Goal: Information Seeking & Learning: Get advice/opinions

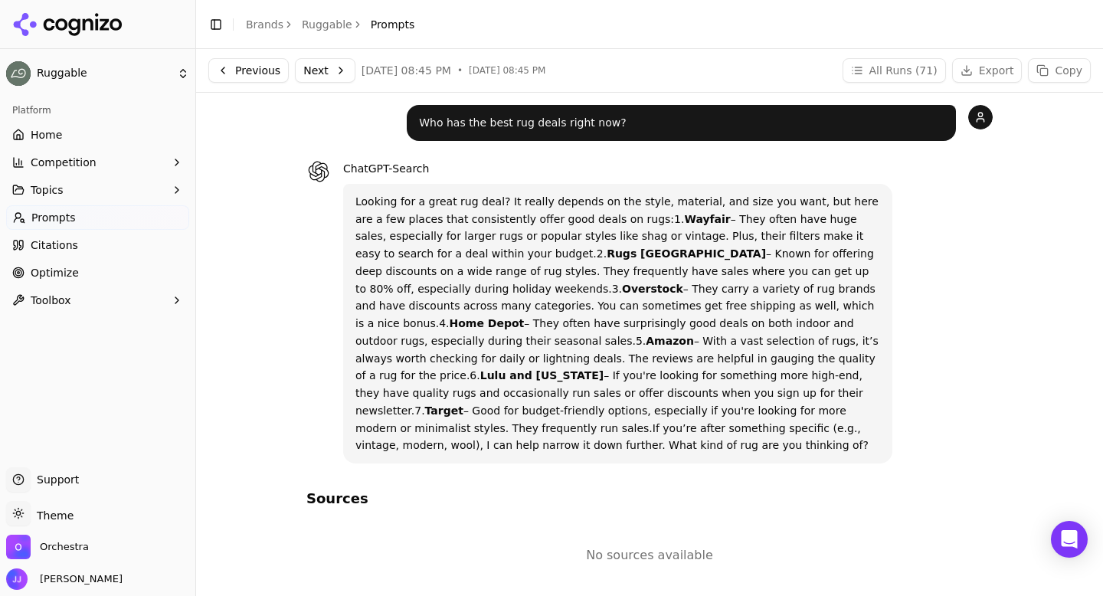
click at [379, 25] on span "Prompts" at bounding box center [393, 24] width 44 height 15
click at [322, 17] on link "Ruggable" at bounding box center [327, 24] width 51 height 15
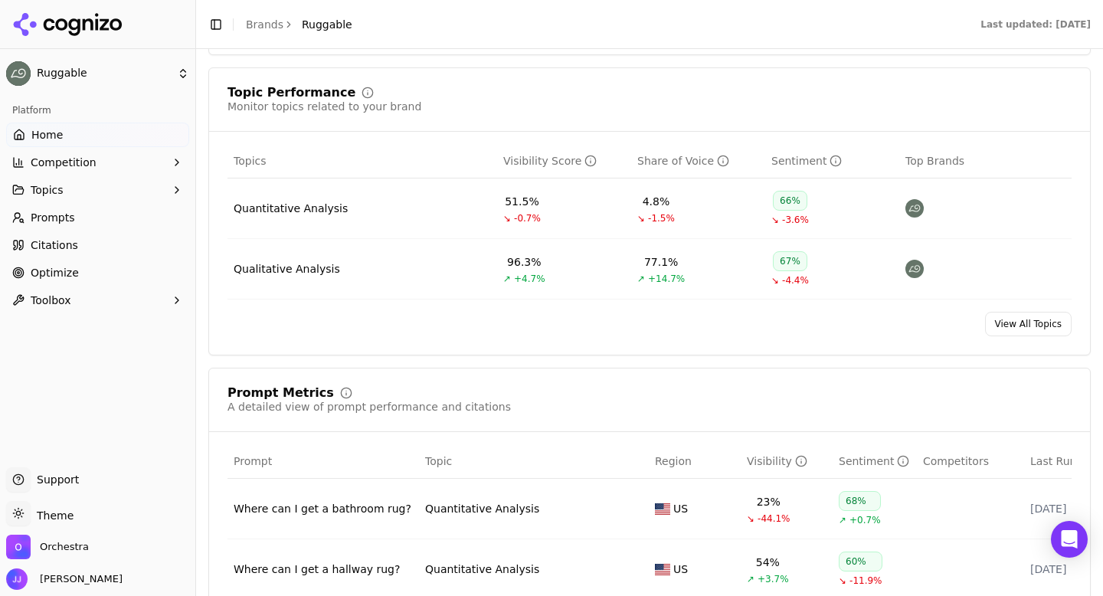
scroll to position [626, 0]
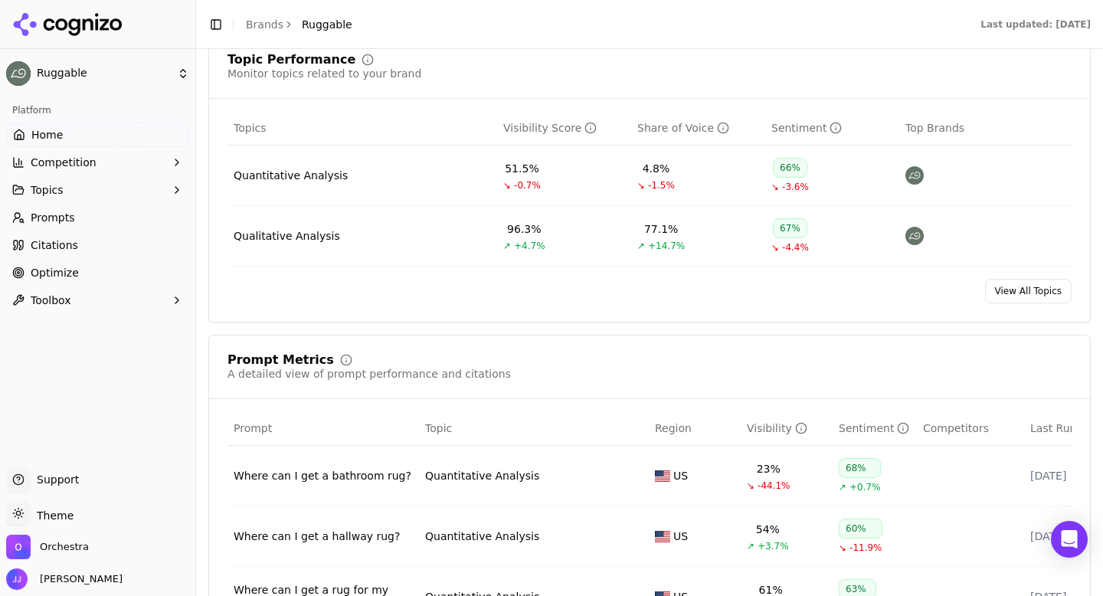
click at [286, 179] on div "Quantitative Analysis" at bounding box center [291, 175] width 114 height 15
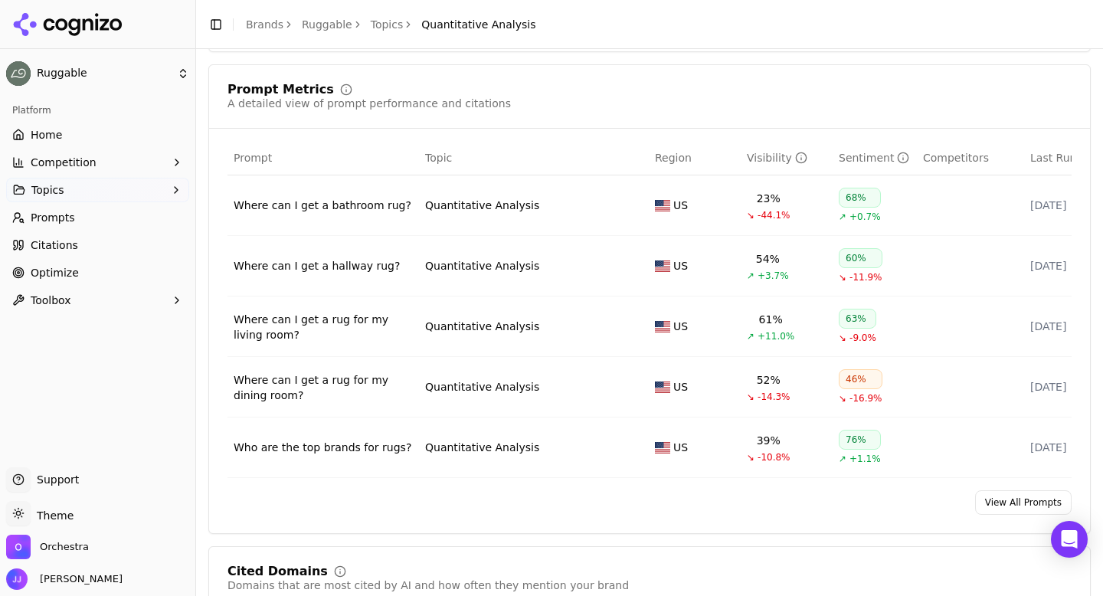
scroll to position [518, 0]
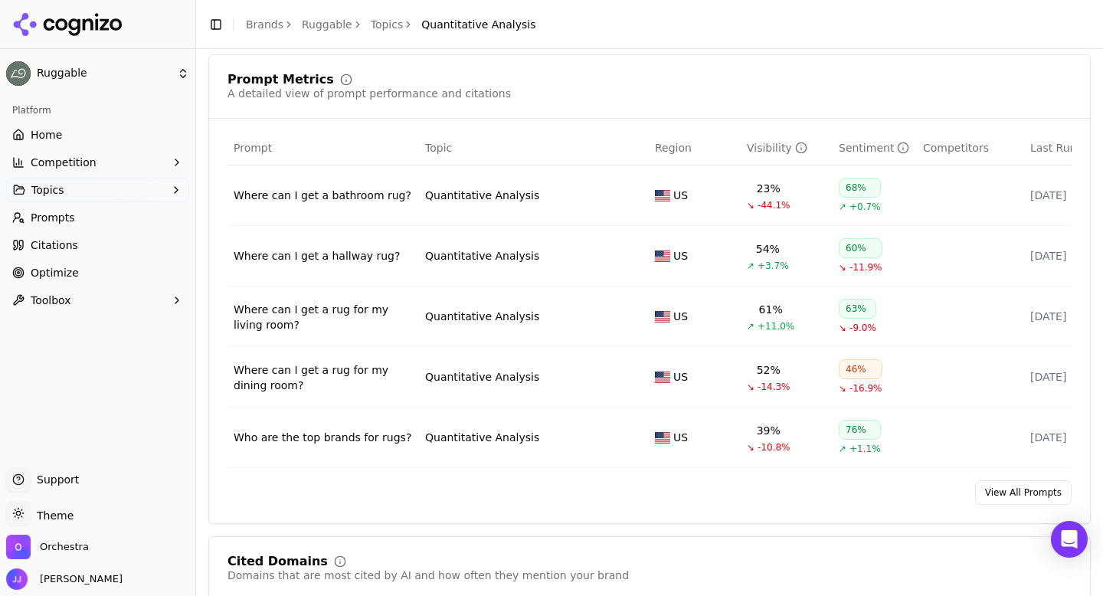
click at [296, 199] on div "Where can I get a bathroom rug?" at bounding box center [323, 195] width 179 height 15
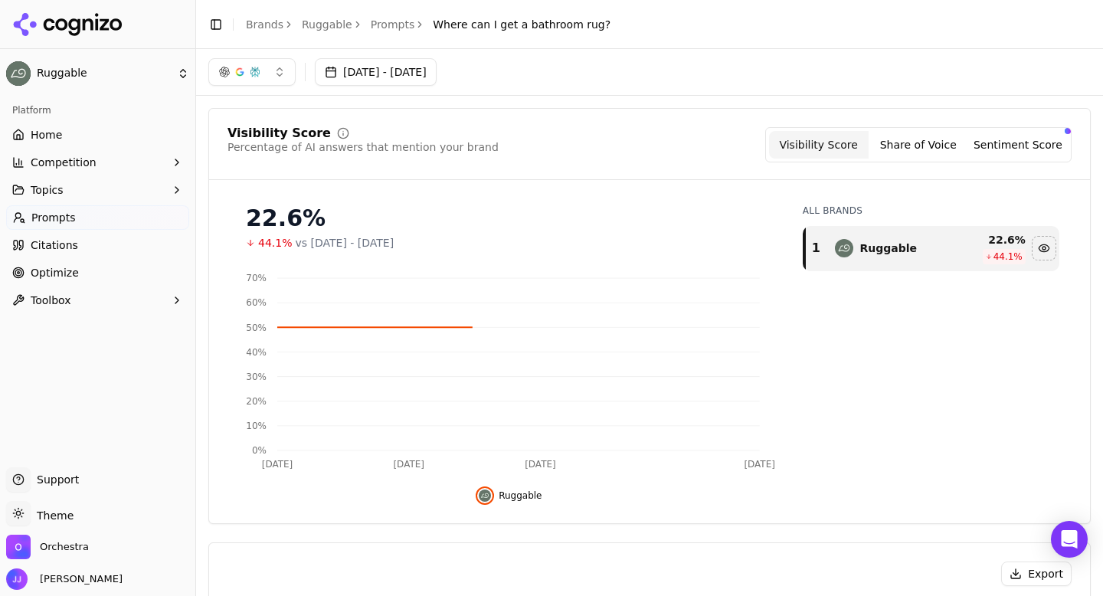
click at [396, 17] on link "Prompts" at bounding box center [393, 24] width 44 height 15
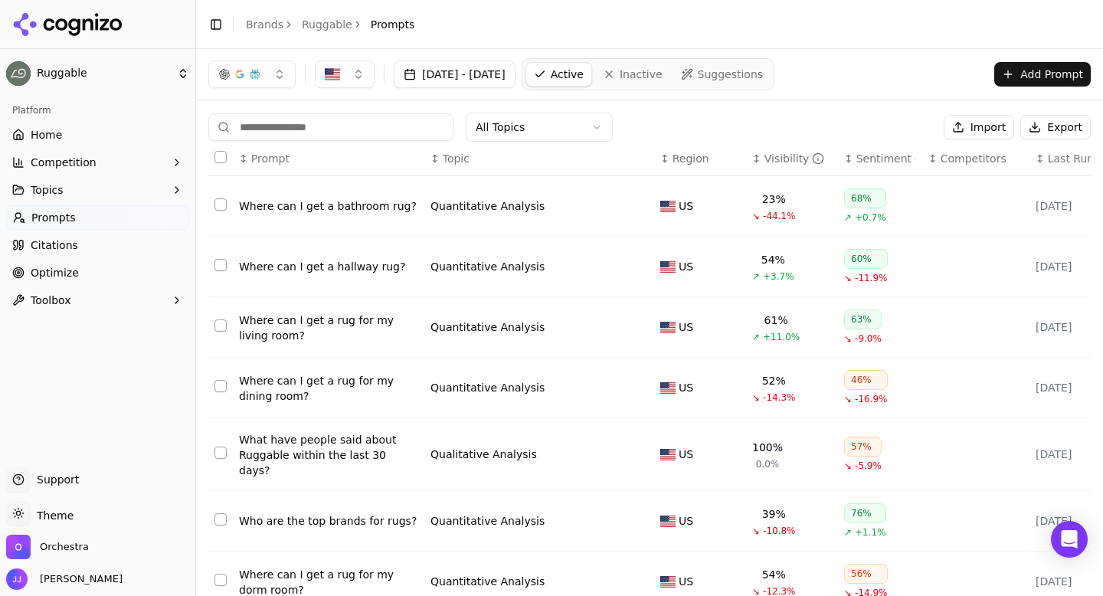
click at [328, 125] on input at bounding box center [330, 127] width 245 height 28
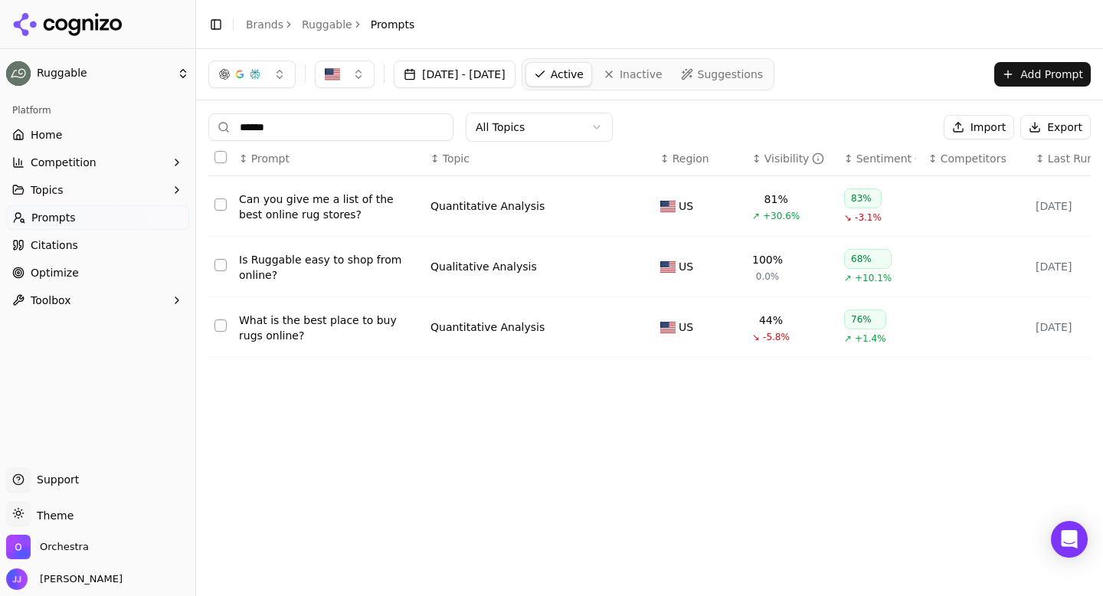
type input "******"
click at [306, 214] on div "Can you give me a list of the best online rug stores?" at bounding box center [328, 206] width 179 height 31
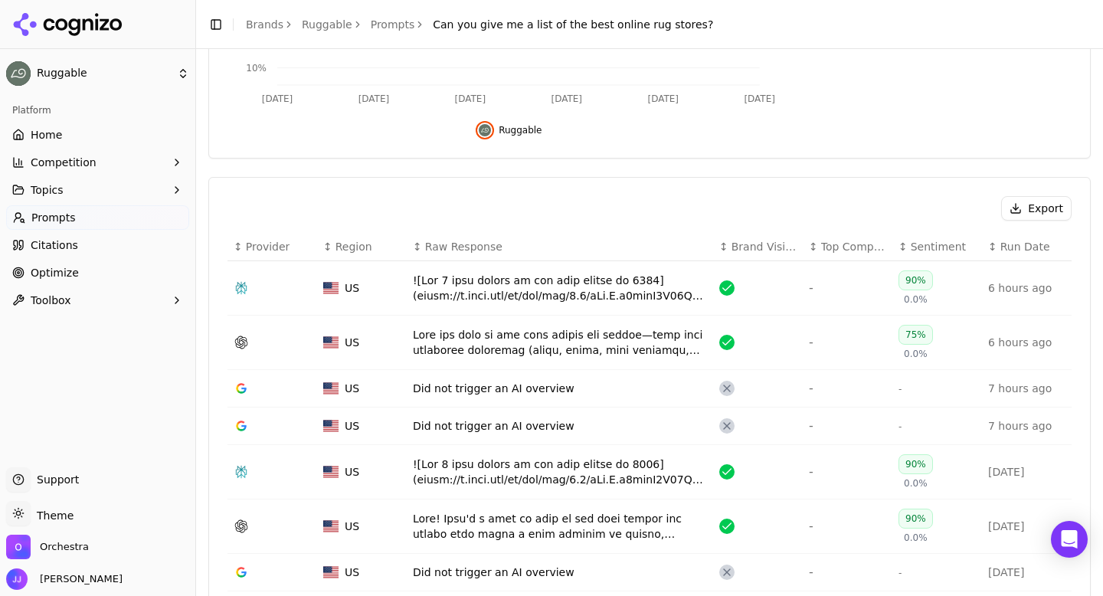
scroll to position [370, 0]
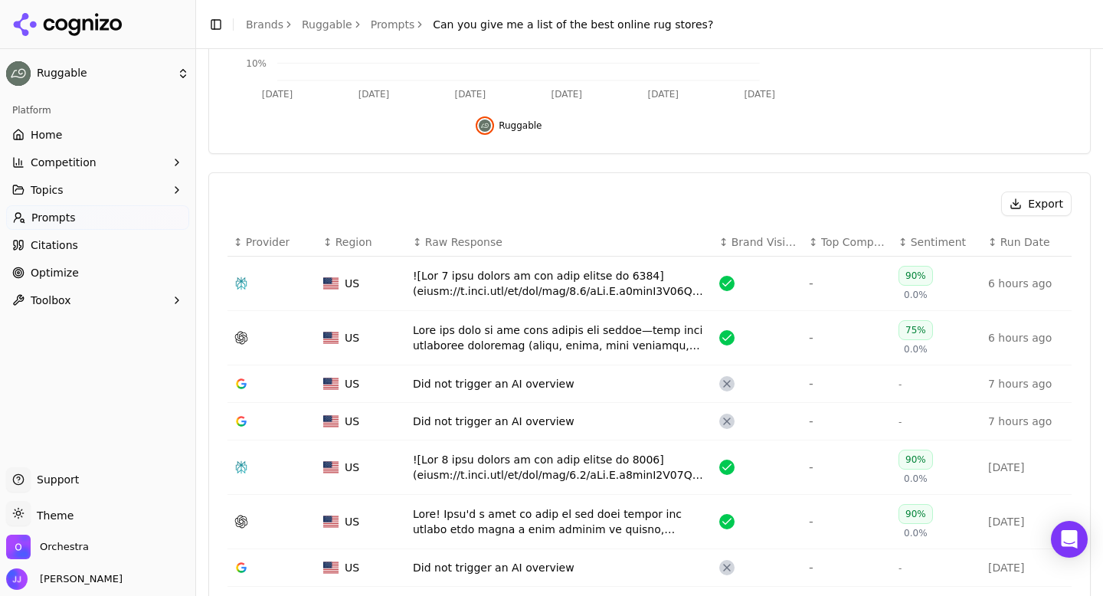
click at [443, 285] on div "Data table" at bounding box center [560, 283] width 294 height 31
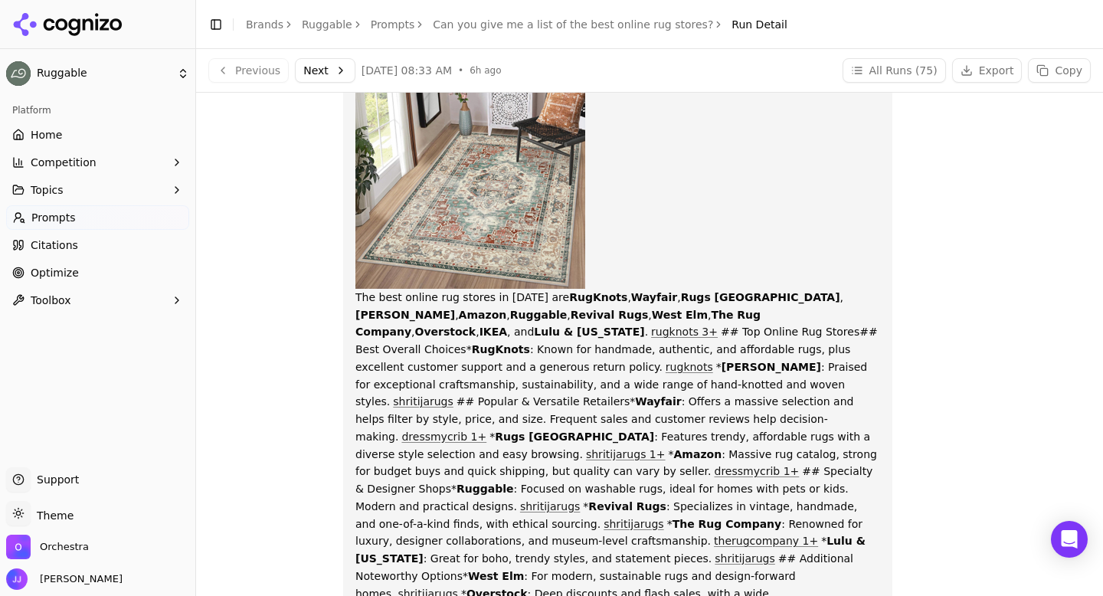
scroll to position [1002, 0]
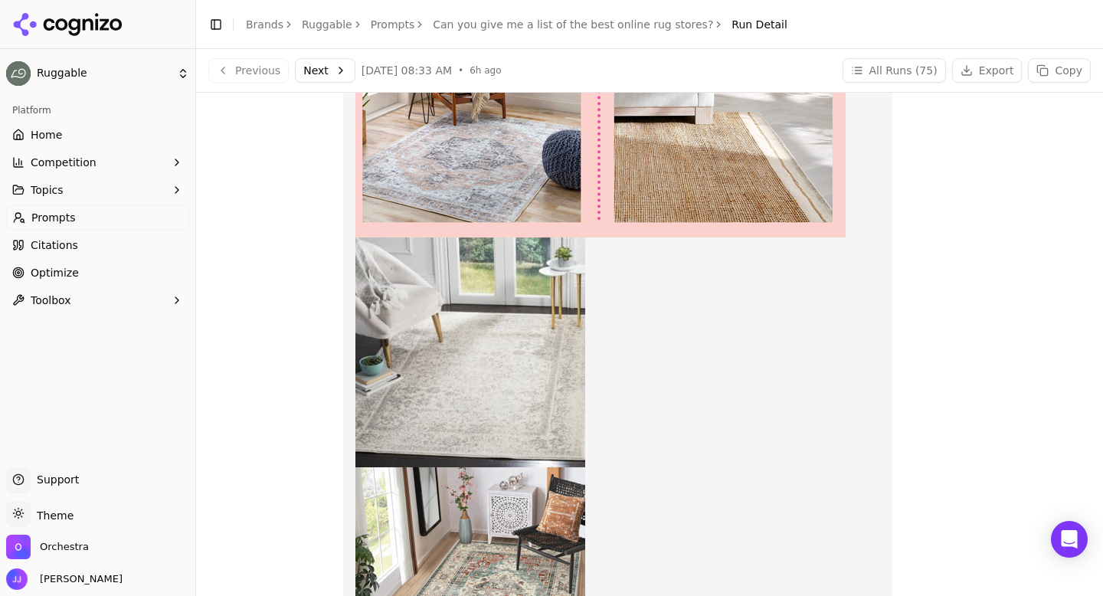
click at [325, 69] on button "Next" at bounding box center [325, 70] width 60 height 25
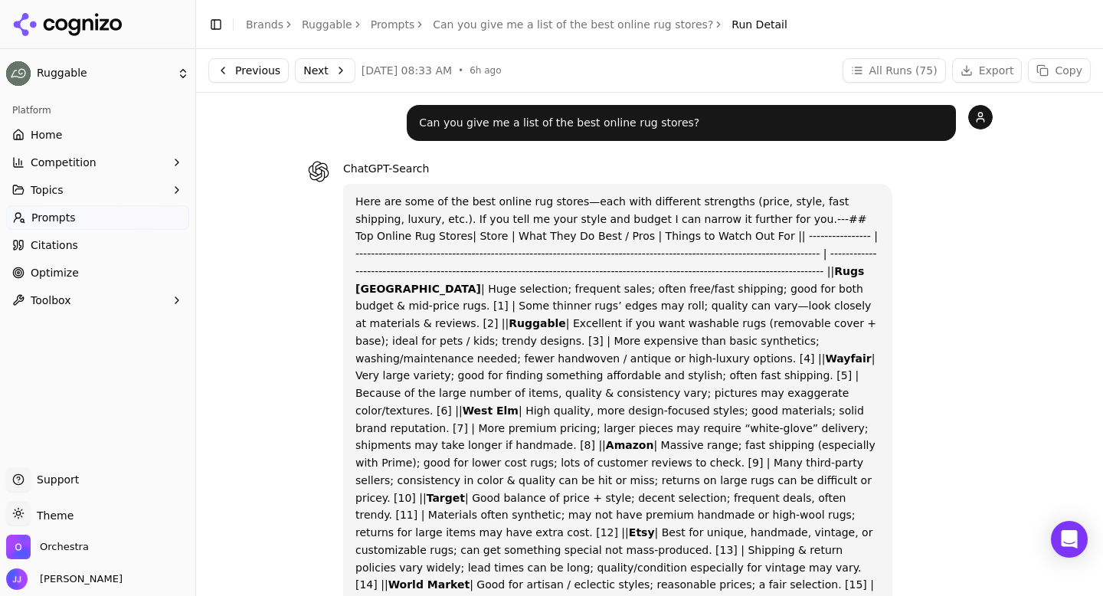
click at [331, 69] on button "Next" at bounding box center [325, 70] width 60 height 25
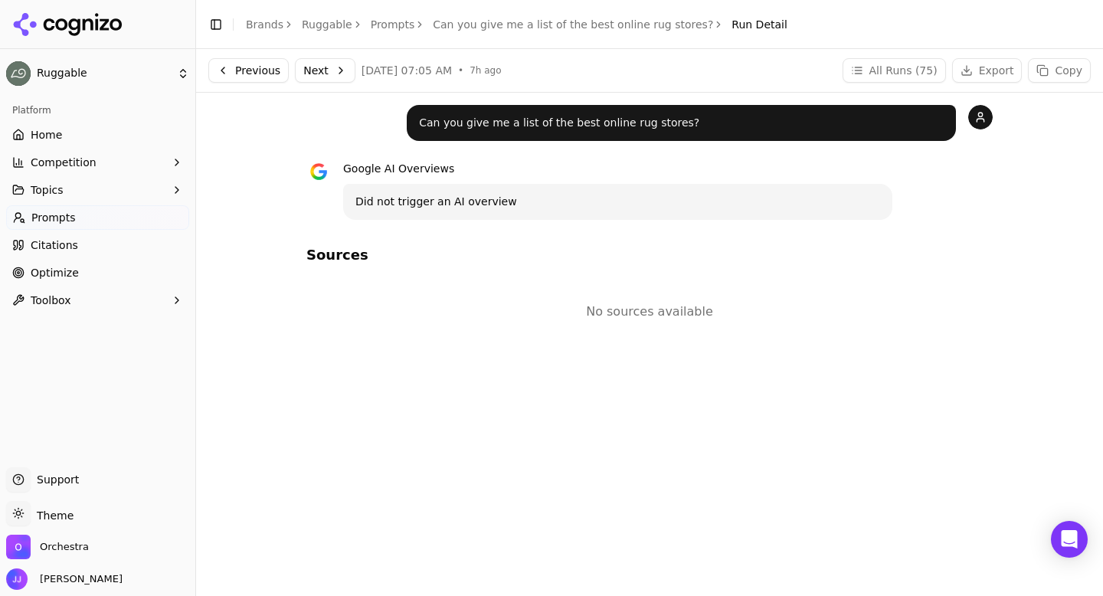
click at [319, 75] on button "Next" at bounding box center [325, 70] width 60 height 25
click at [300, 72] on button "Next" at bounding box center [325, 70] width 60 height 25
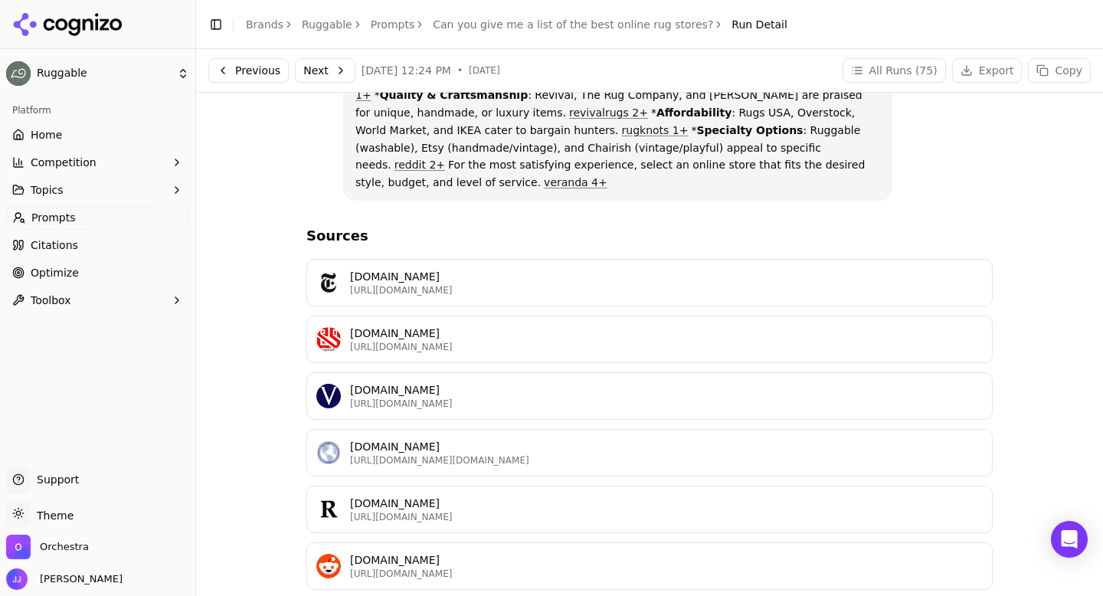
scroll to position [909, 0]
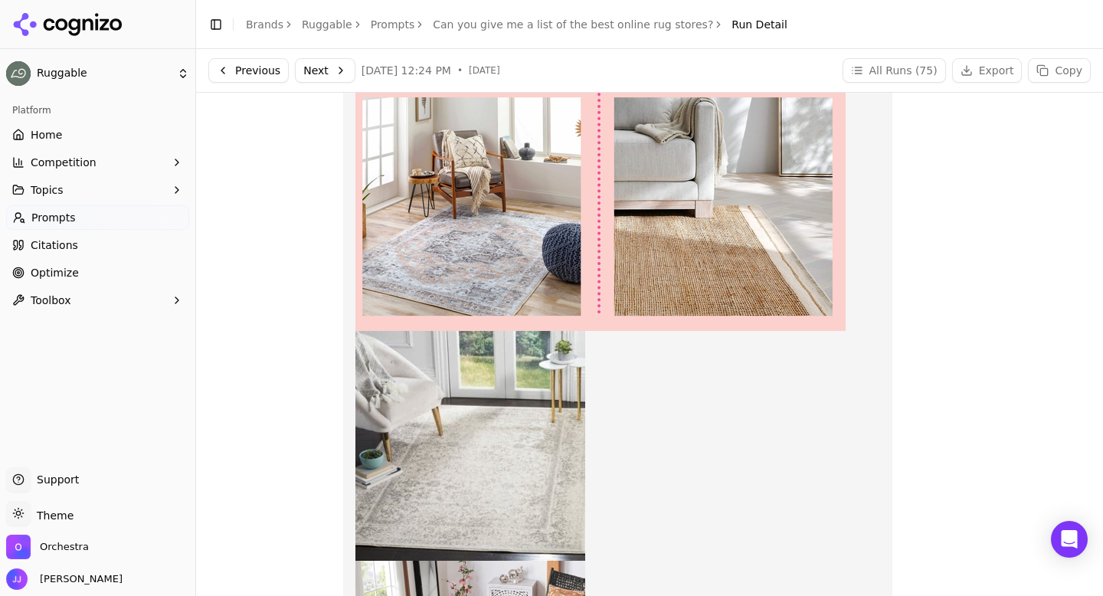
click at [344, 72] on button "Next" at bounding box center [325, 70] width 60 height 25
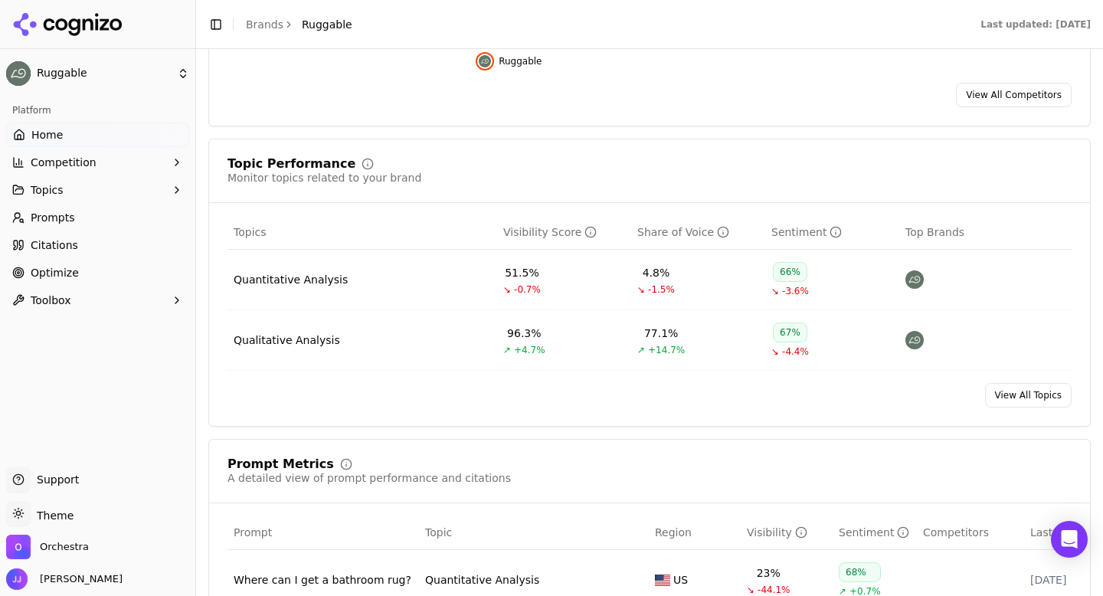
scroll to position [523, 0]
click at [303, 279] on div "Quantitative Analysis" at bounding box center [291, 277] width 114 height 15
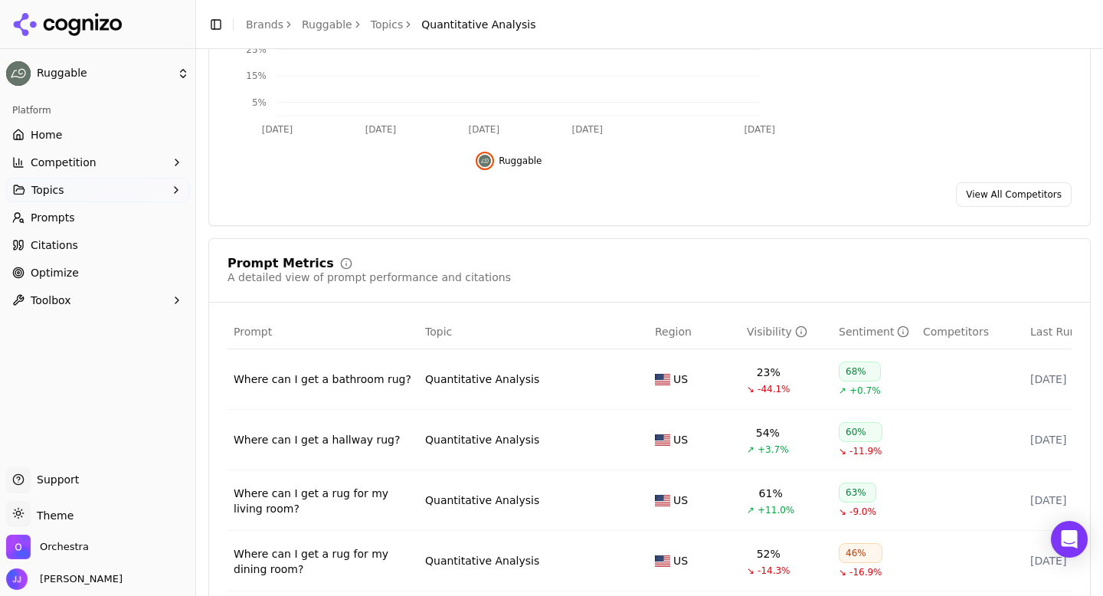
scroll to position [336, 0]
click at [463, 377] on div "Quantitative Analysis" at bounding box center [482, 377] width 114 height 15
click at [452, 384] on div "Quantitative Analysis" at bounding box center [482, 377] width 114 height 15
click at [358, 382] on div "Where can I get a bathroom rug?" at bounding box center [323, 377] width 179 height 15
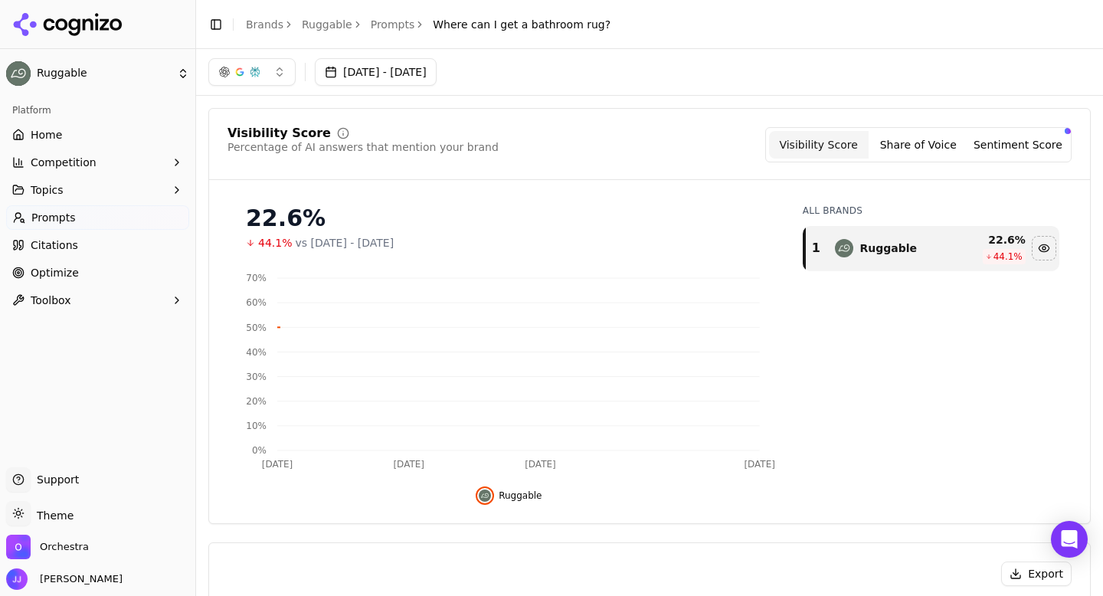
click at [374, 25] on link "Prompts" at bounding box center [393, 24] width 44 height 15
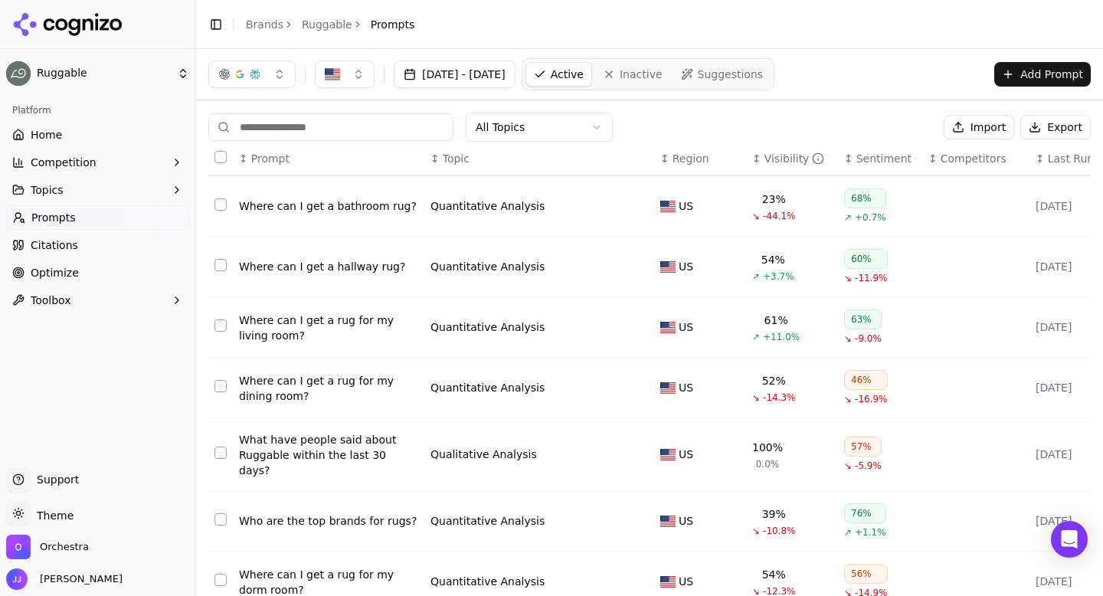
click at [306, 126] on input at bounding box center [330, 127] width 245 height 28
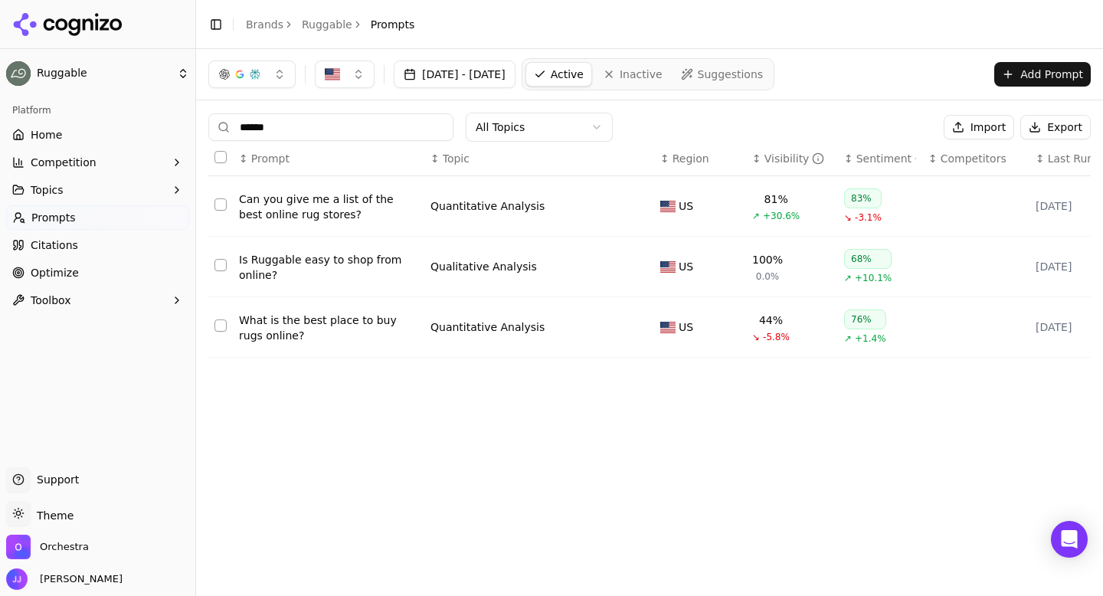
type input "******"
click at [286, 325] on div "What is the best place to buy rugs online?" at bounding box center [328, 327] width 179 height 31
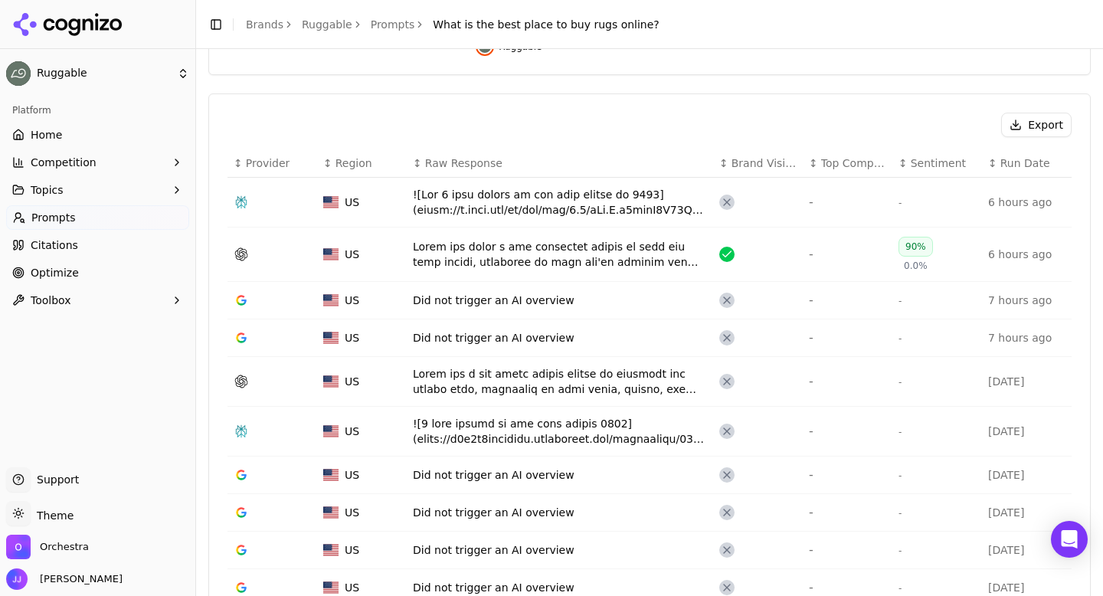
scroll to position [454, 0]
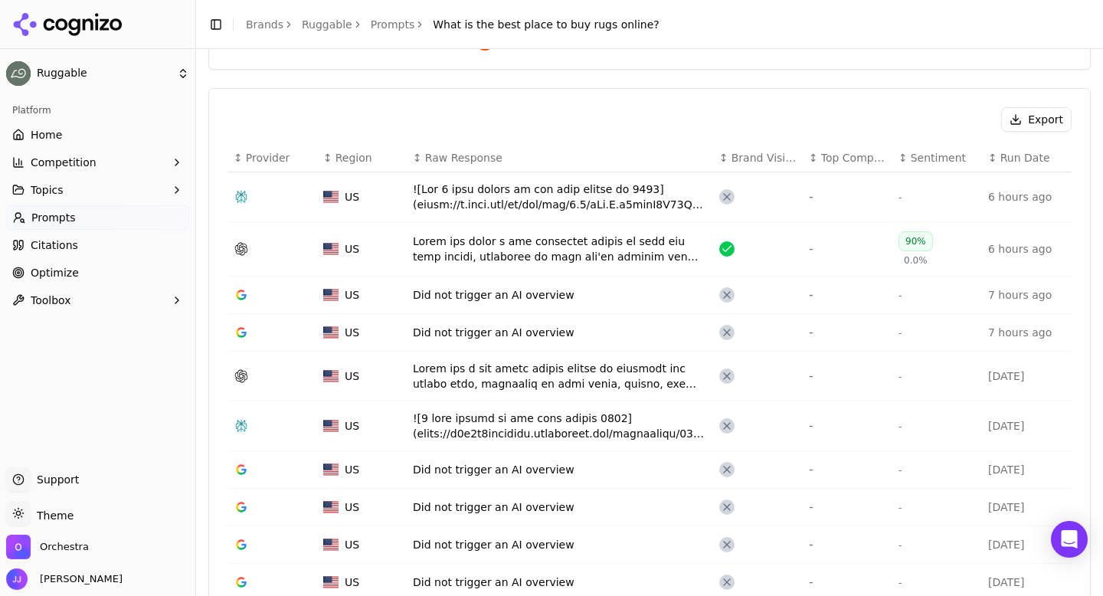
click at [429, 198] on div "Data table" at bounding box center [560, 196] width 294 height 31
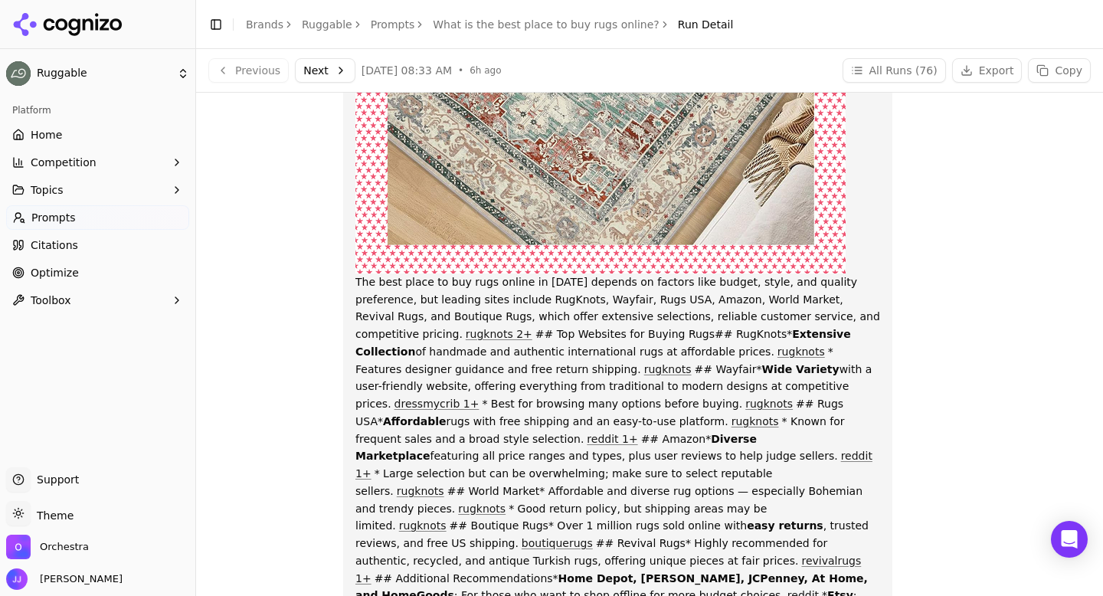
scroll to position [1255, 0]
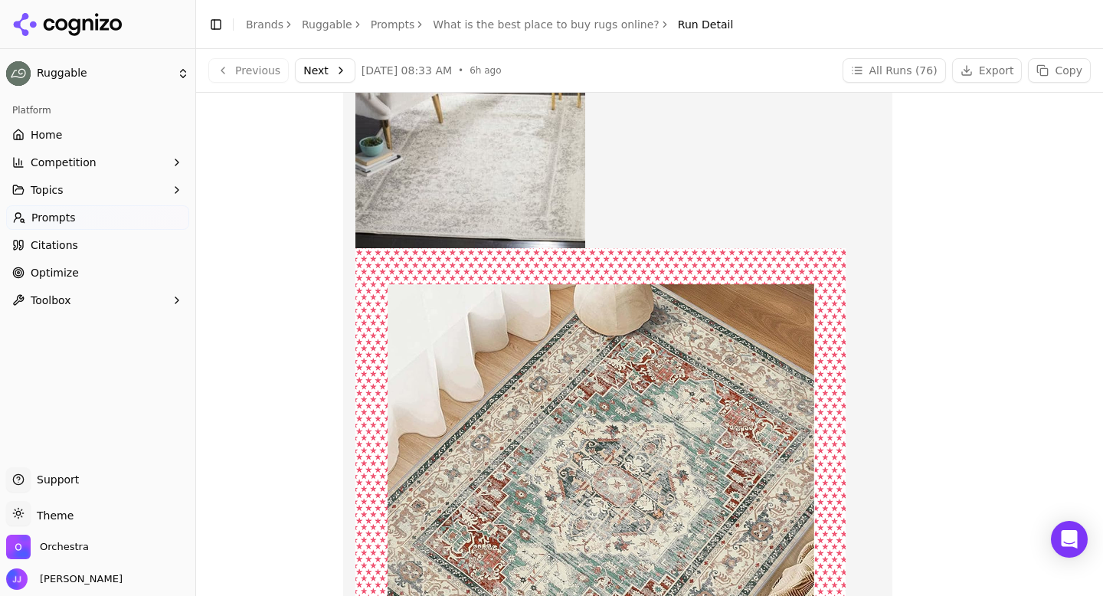
click at [332, 73] on button "Next" at bounding box center [325, 70] width 60 height 25
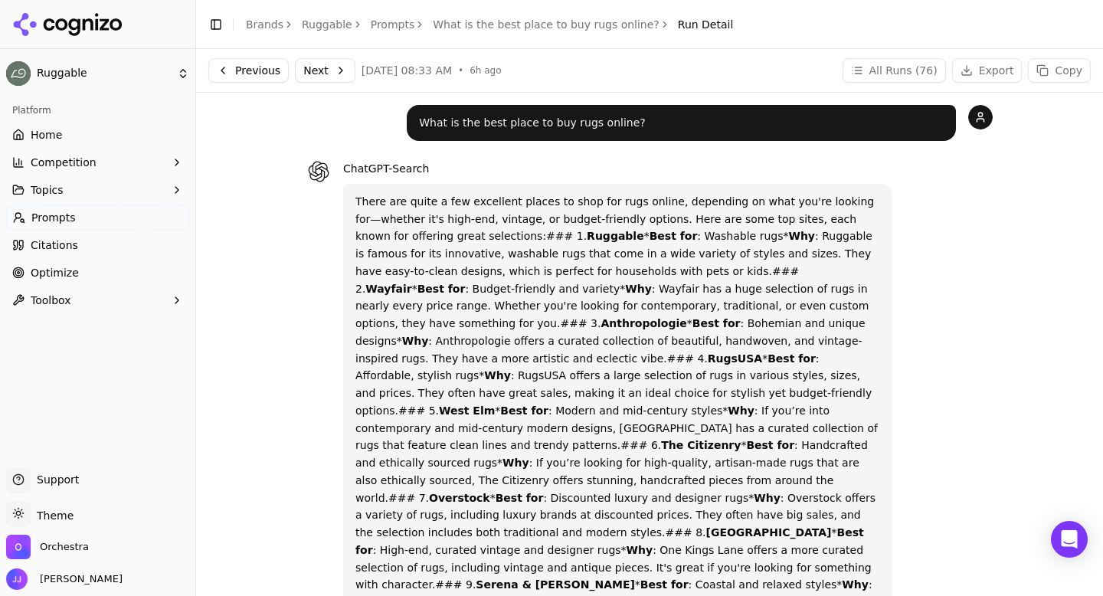
click at [320, 74] on button "Next" at bounding box center [325, 70] width 60 height 25
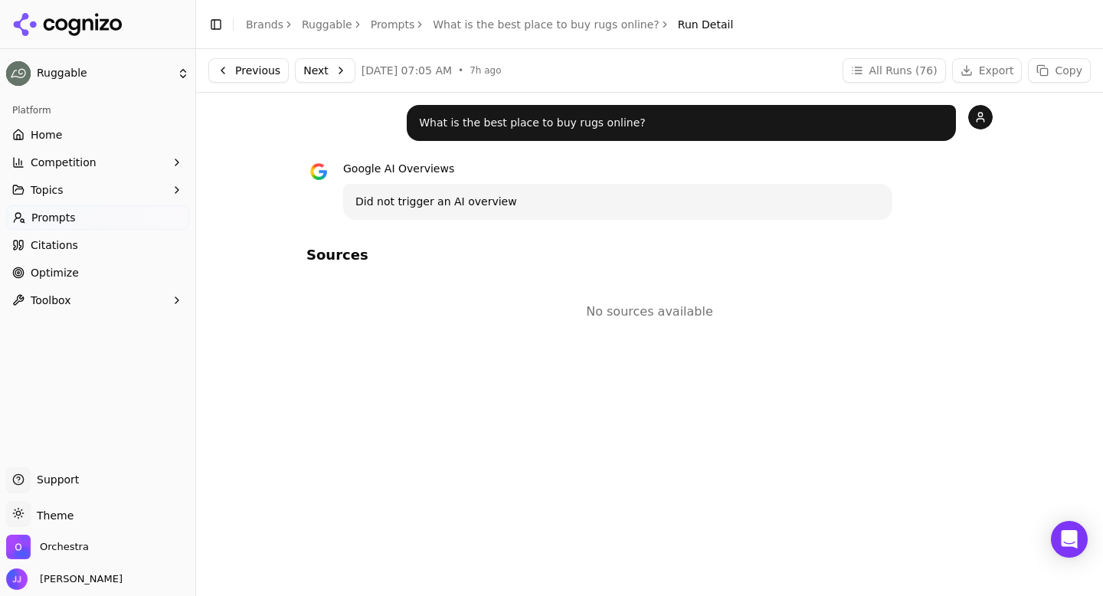
click at [306, 75] on button "Next" at bounding box center [325, 70] width 60 height 25
click at [319, 78] on button "Next" at bounding box center [325, 70] width 60 height 25
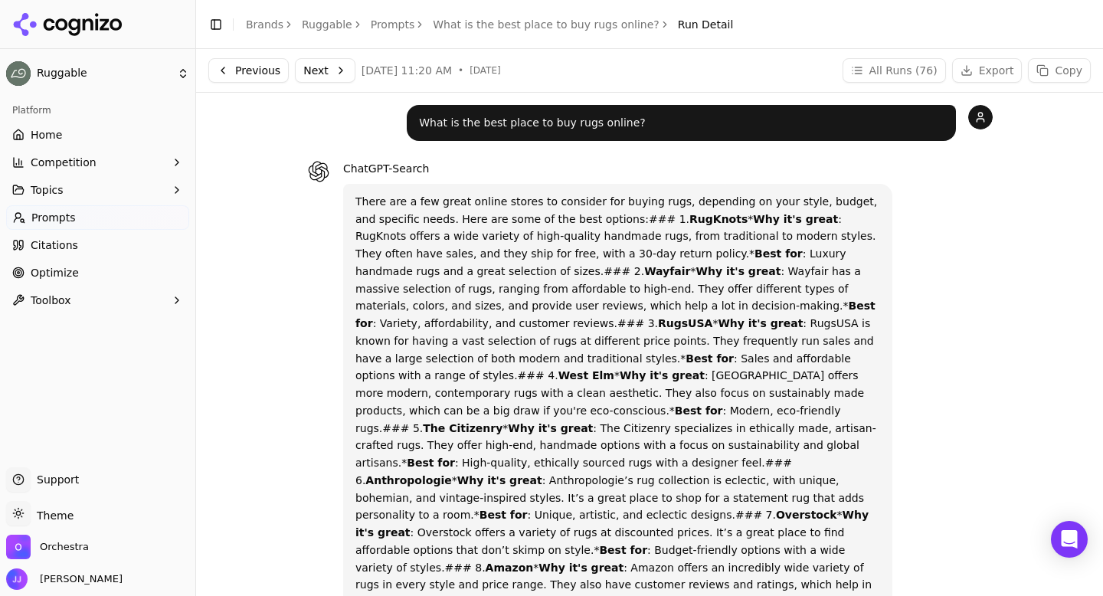
click at [309, 70] on button "Next" at bounding box center [325, 70] width 60 height 25
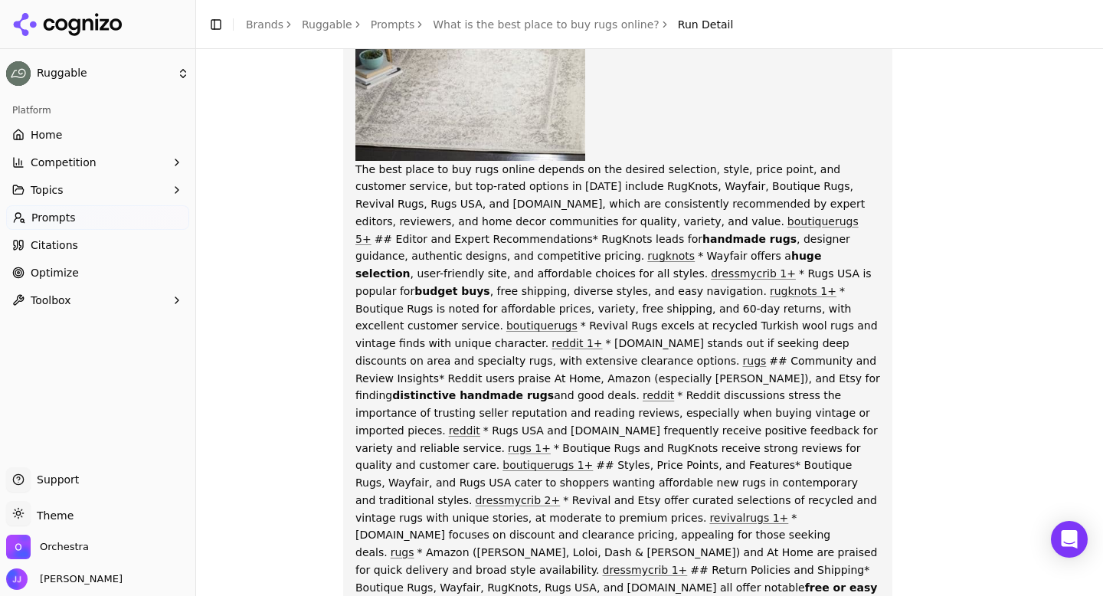
scroll to position [1632, 0]
